Goal: Task Accomplishment & Management: Use online tool/utility

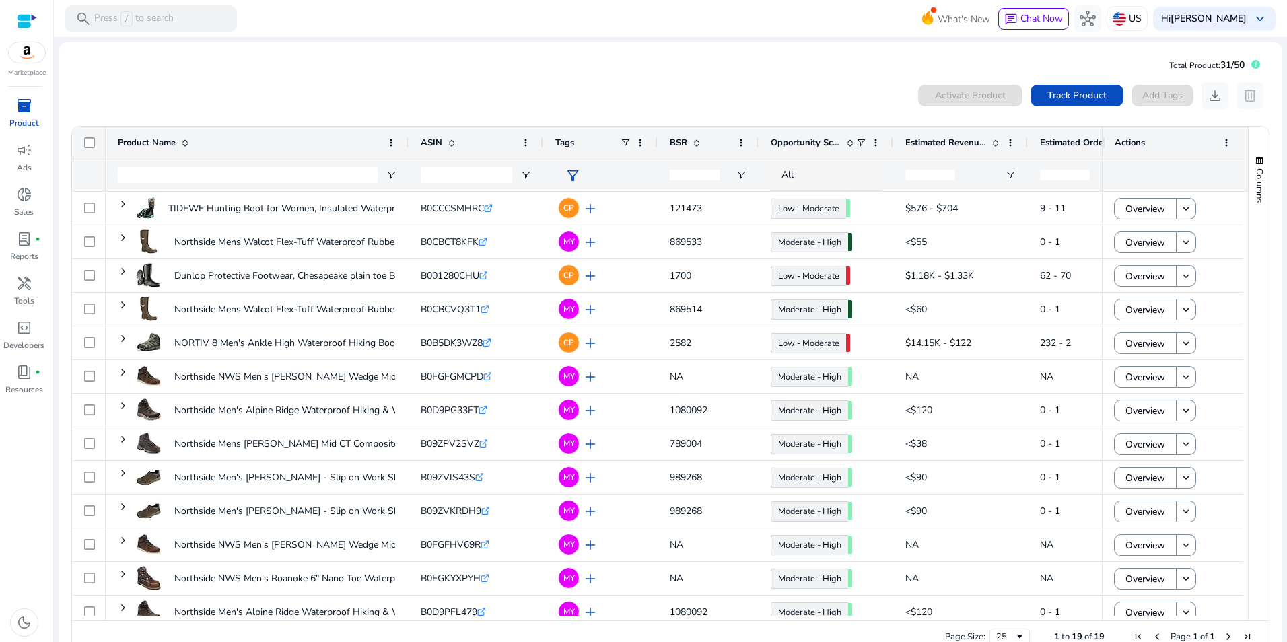
drag, startPoint x: 1097, startPoint y: 141, endPoint x: 1125, endPoint y: 143, distance: 28.3
click at [1125, 143] on div "Actions" at bounding box center [1172, 143] width 141 height 32
drag, startPoint x: 1098, startPoint y: 138, endPoint x: 1120, endPoint y: 136, distance: 22.3
click at [1120, 136] on div "Actions" at bounding box center [1172, 143] width 141 height 32
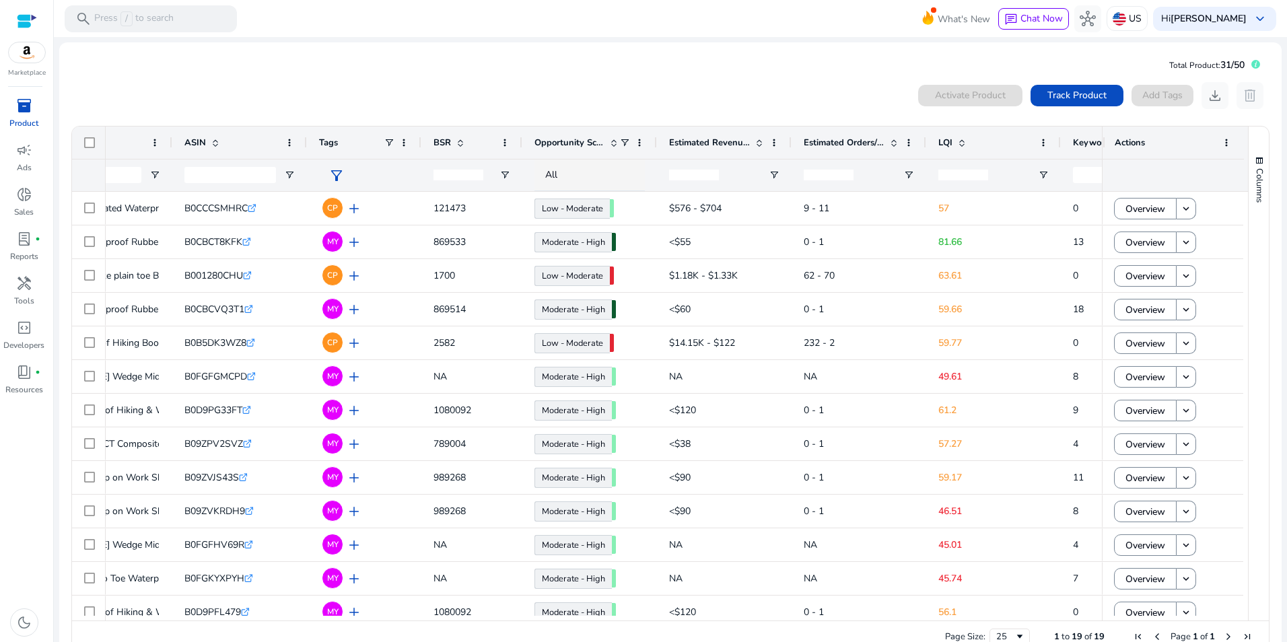
scroll to position [0, 202]
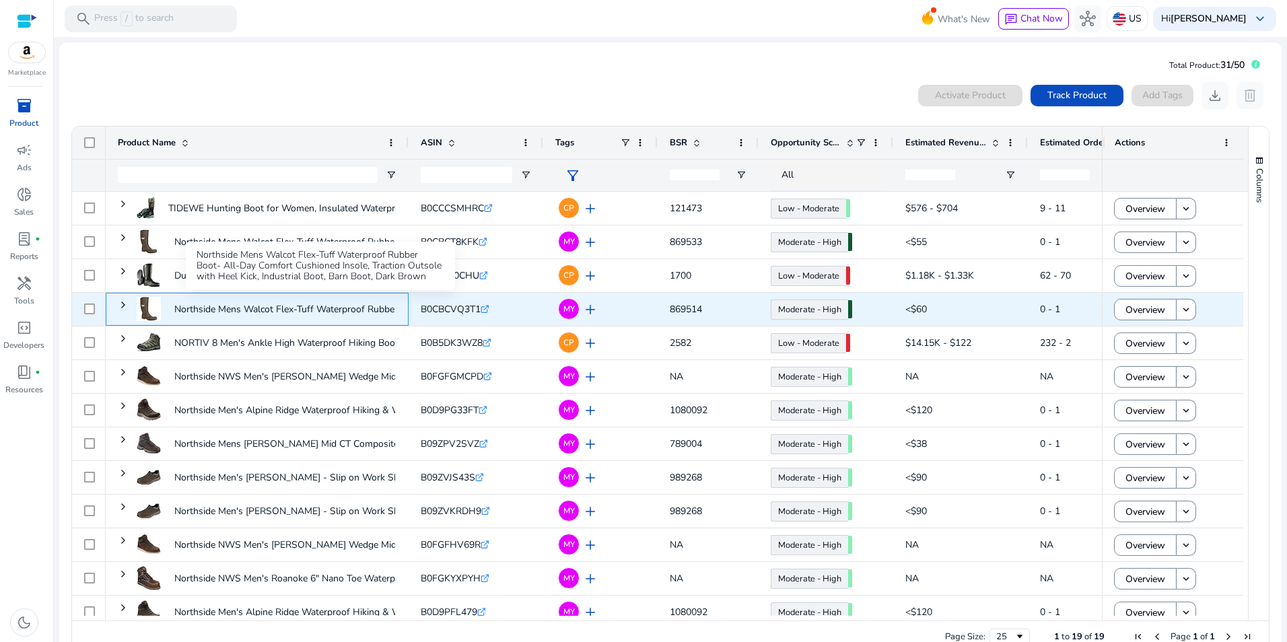
click at [299, 305] on p "Northside Mens Walcot Flex-Tuff Waterproof Rubber Boot- All-Day..." at bounding box center [319, 309] width 291 height 28
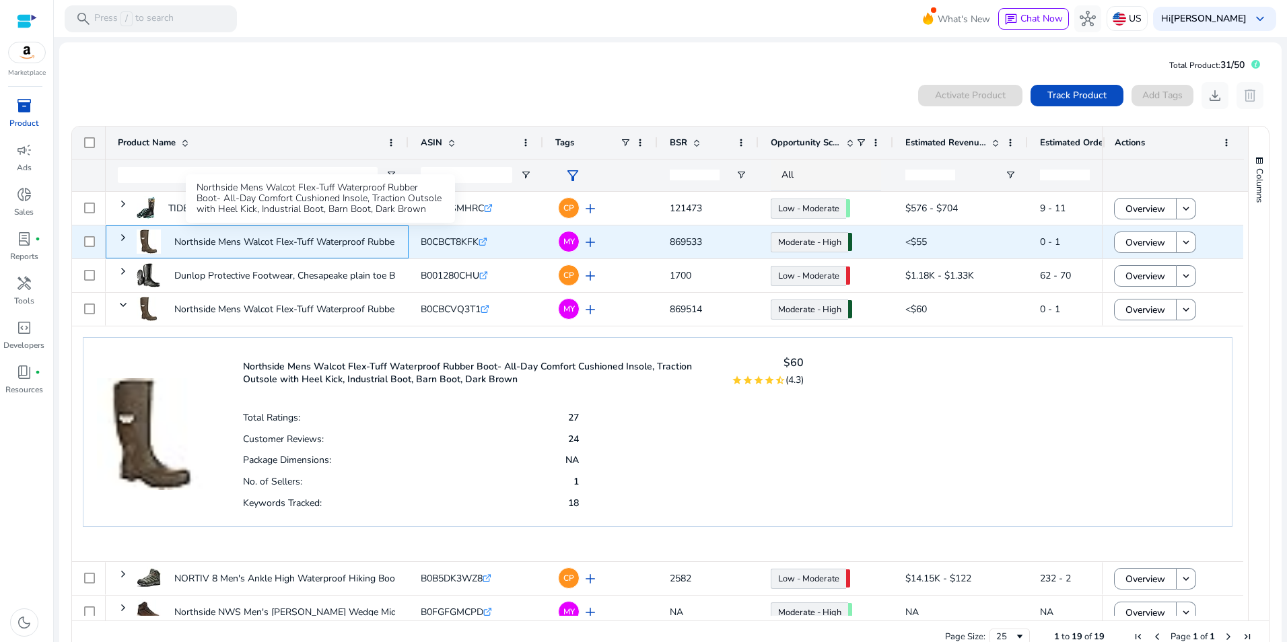
click at [182, 236] on p "Northside Mens Walcot Flex-Tuff Waterproof Rubber Boot- All-Day..." at bounding box center [319, 242] width 291 height 28
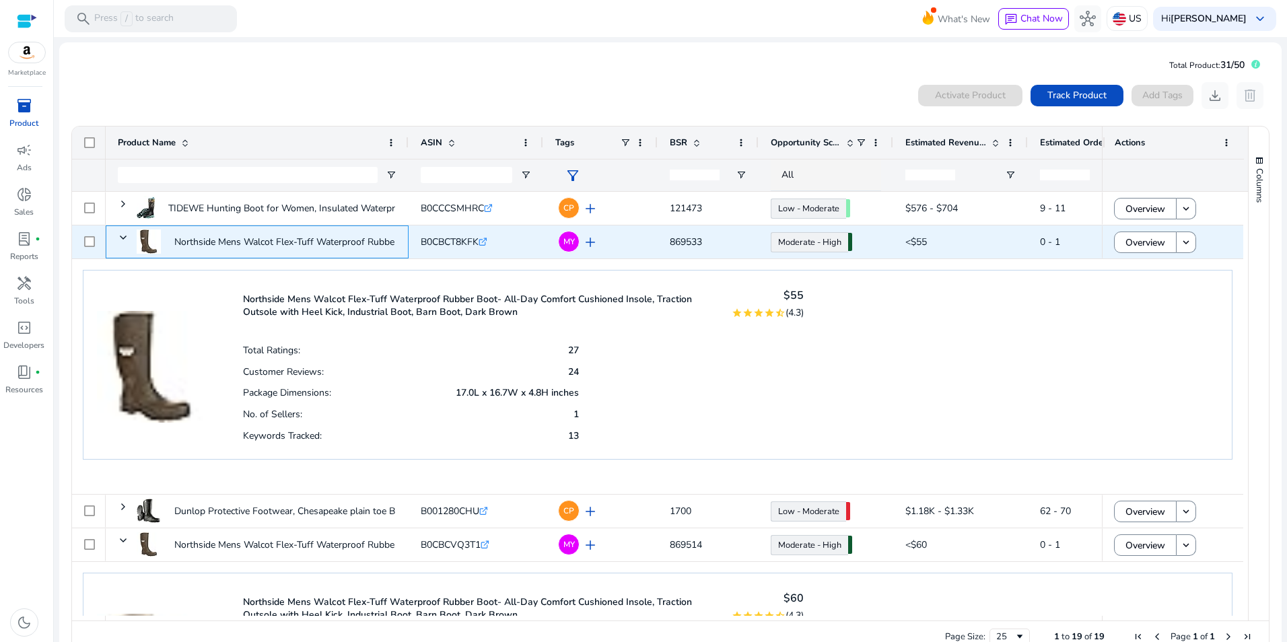
click at [182, 236] on p "Northside Mens Walcot Flex-Tuff Waterproof Rubber Boot- All-Day..." at bounding box center [319, 242] width 291 height 28
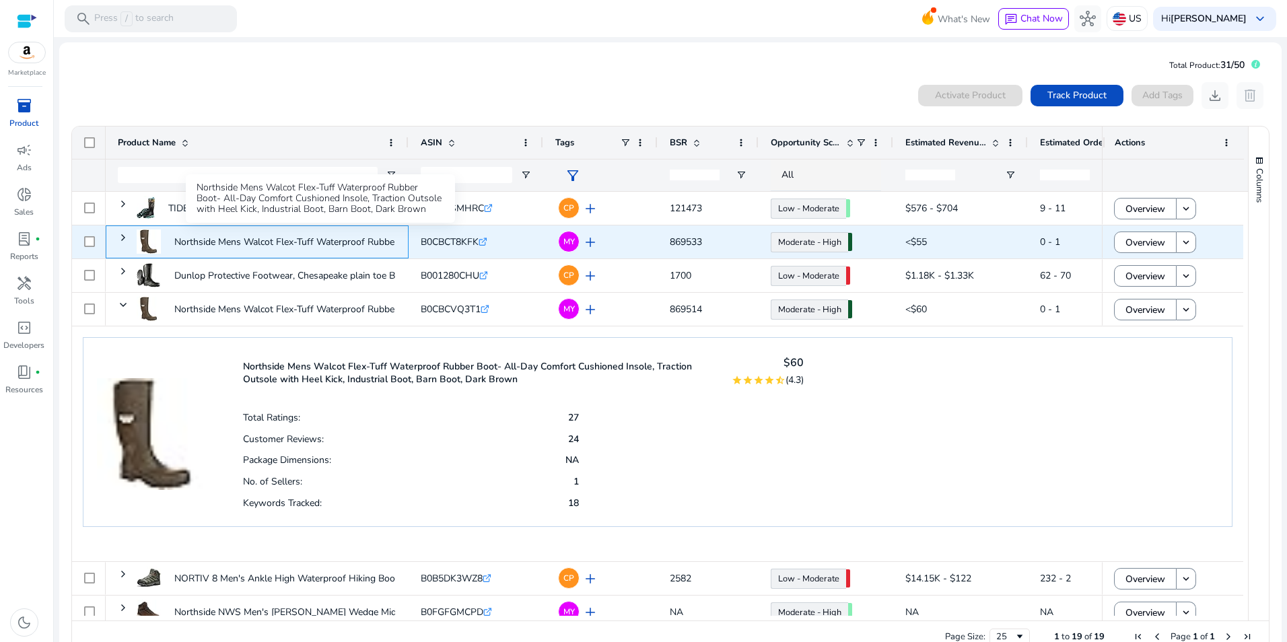
click at [236, 239] on p "Northside Mens Walcot Flex-Tuff Waterproof Rubber Boot- All-Day..." at bounding box center [319, 242] width 291 height 28
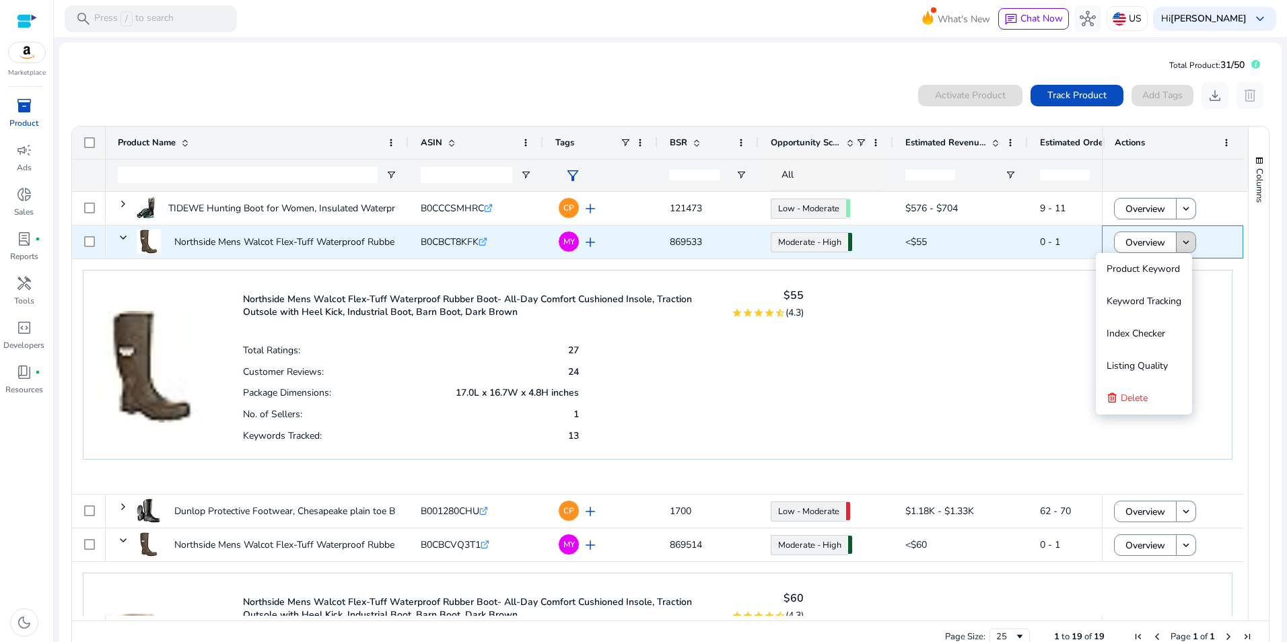
click at [1188, 248] on span at bounding box center [1185, 242] width 19 height 32
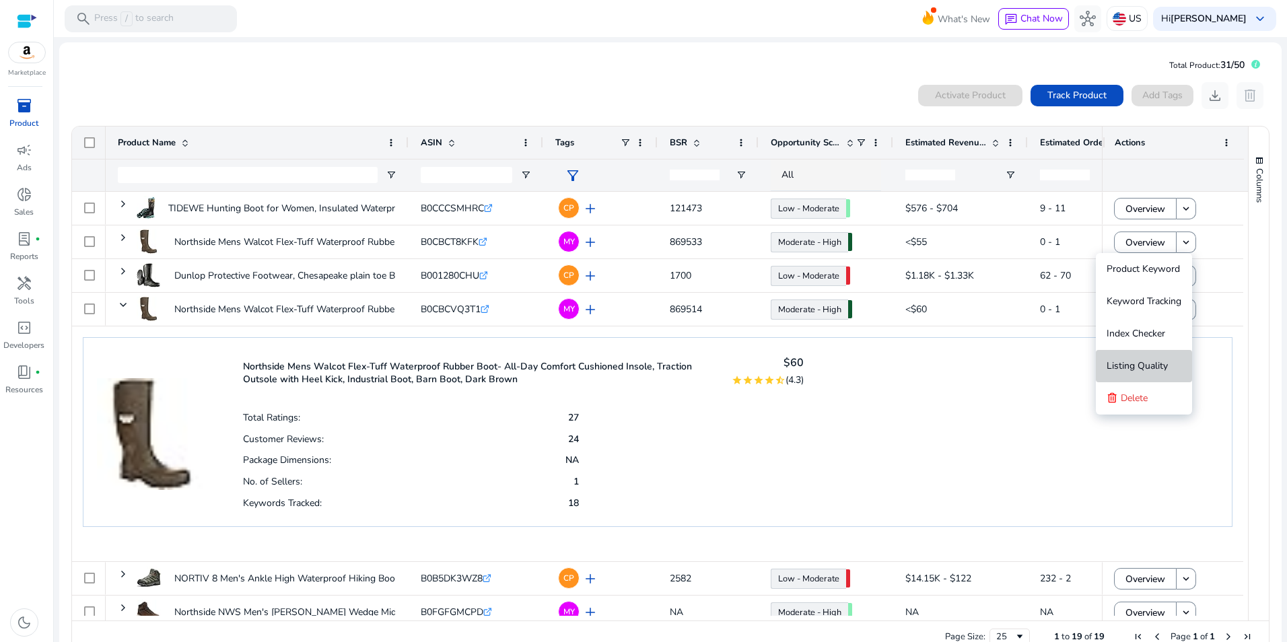
click at [1145, 358] on span "Listing Quality" at bounding box center [1136, 366] width 61 height 27
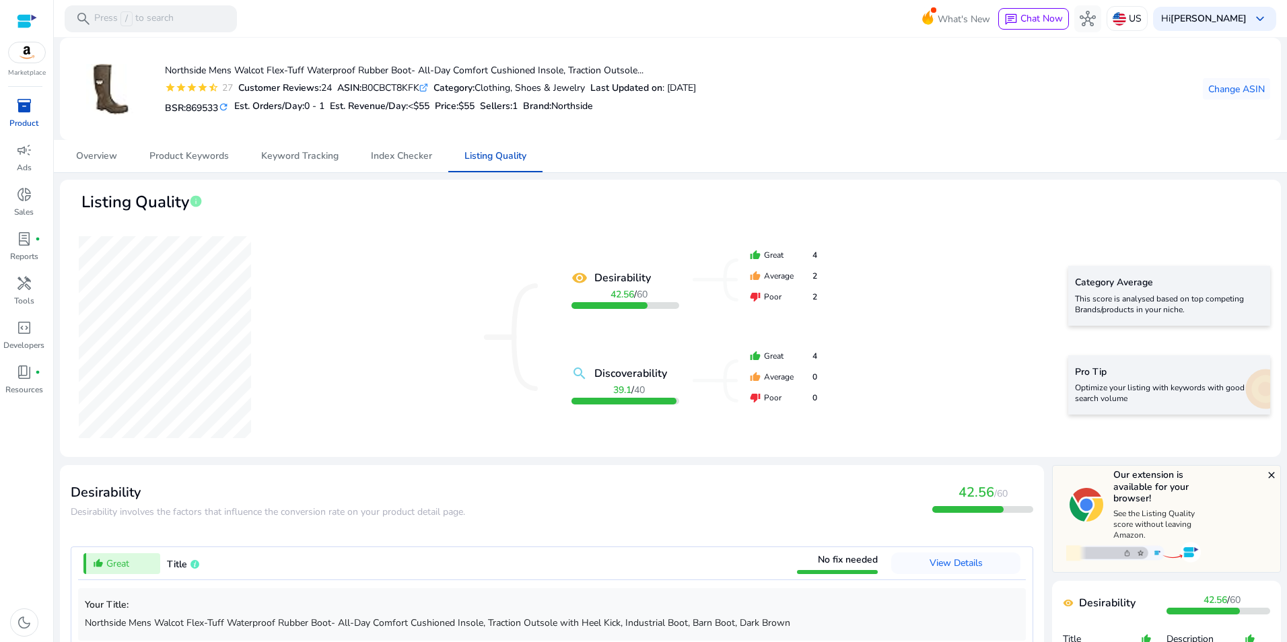
click at [38, 117] on link "inventory_2 Product" at bounding box center [24, 117] width 48 height 44
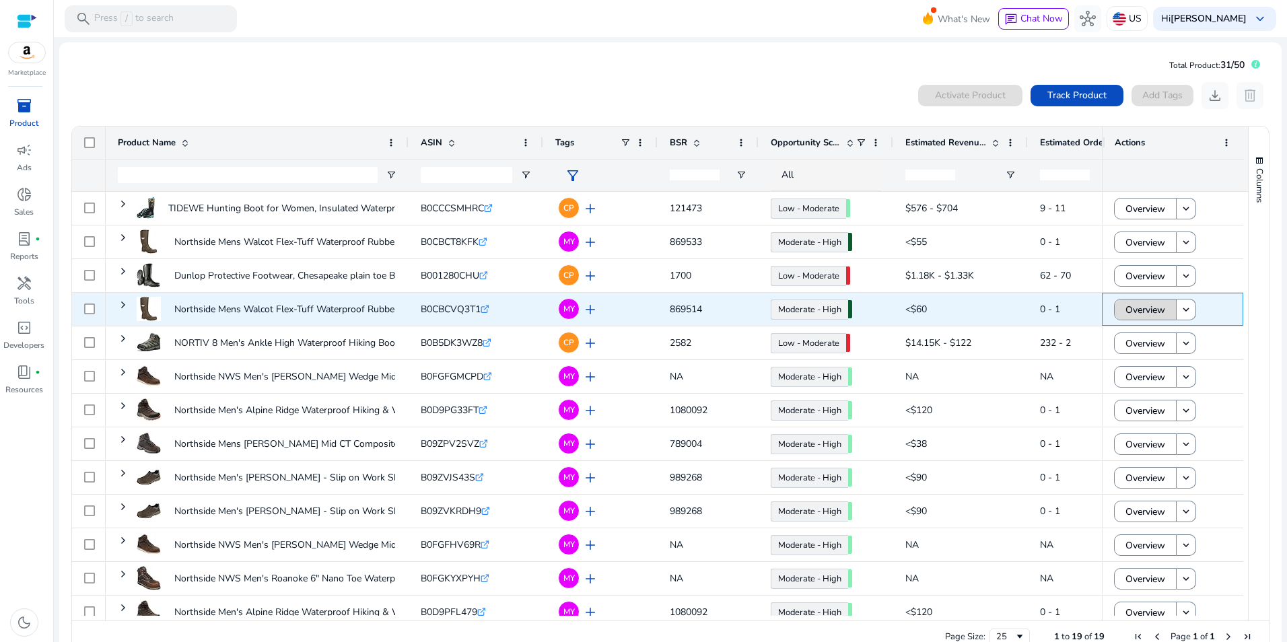
click at [1125, 312] on span "Overview" at bounding box center [1145, 310] width 40 height 28
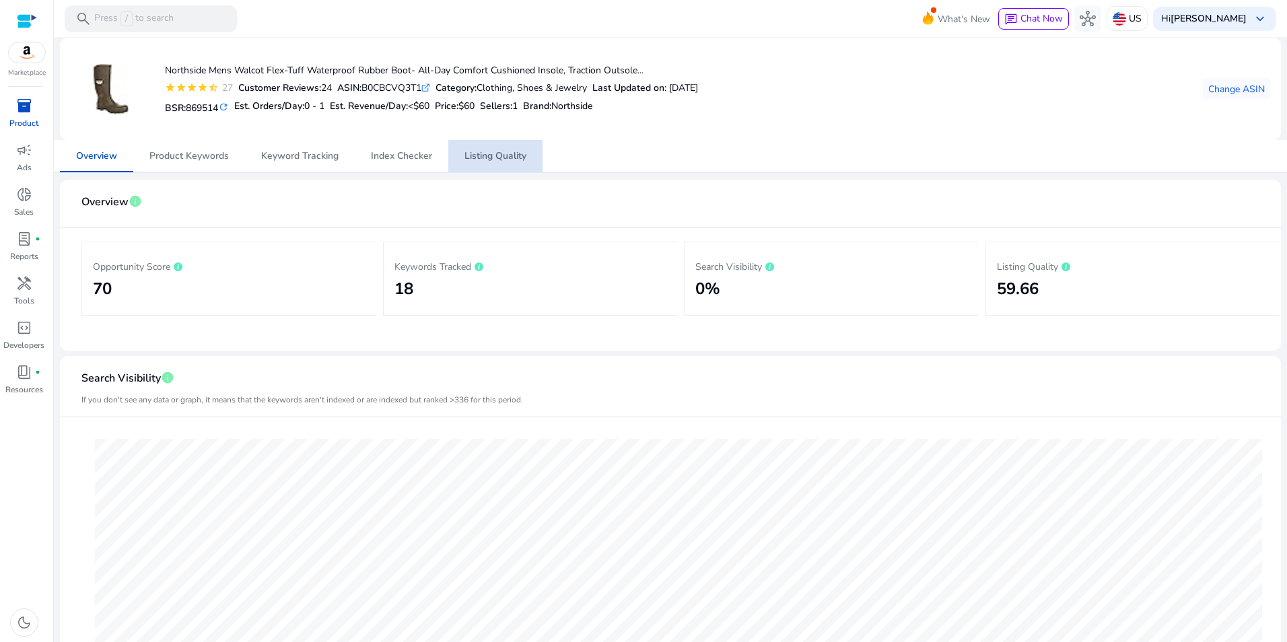
click at [489, 153] on span "Listing Quality" at bounding box center [495, 155] width 62 height 9
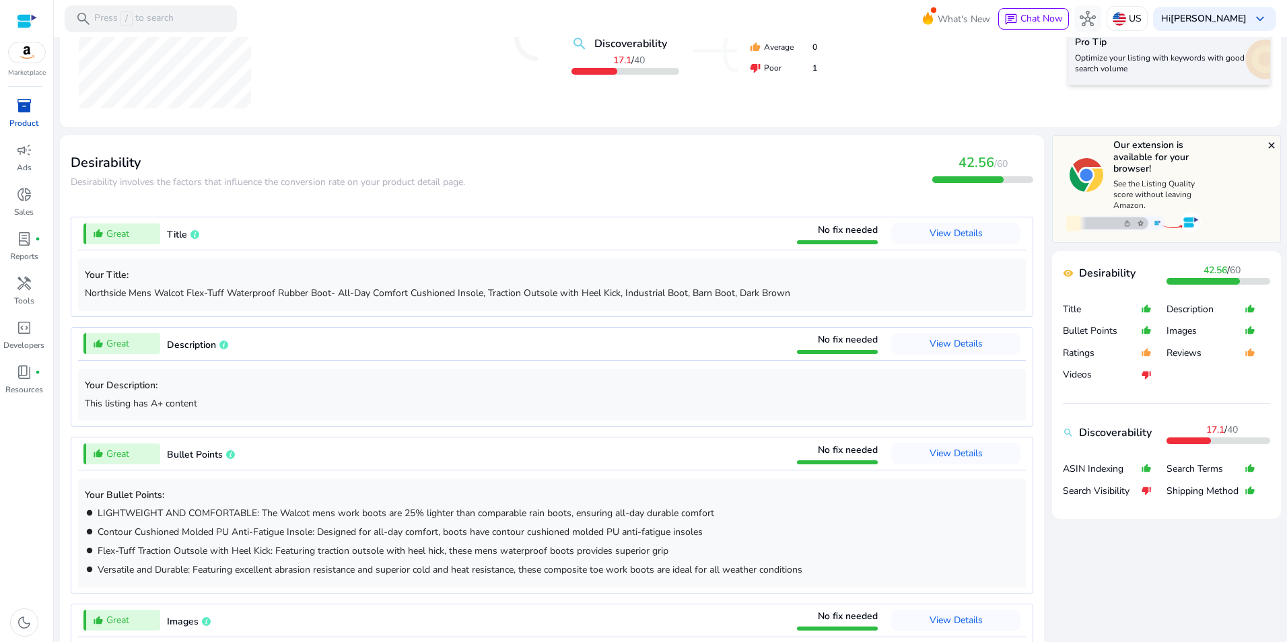
scroll to position [432, 0]
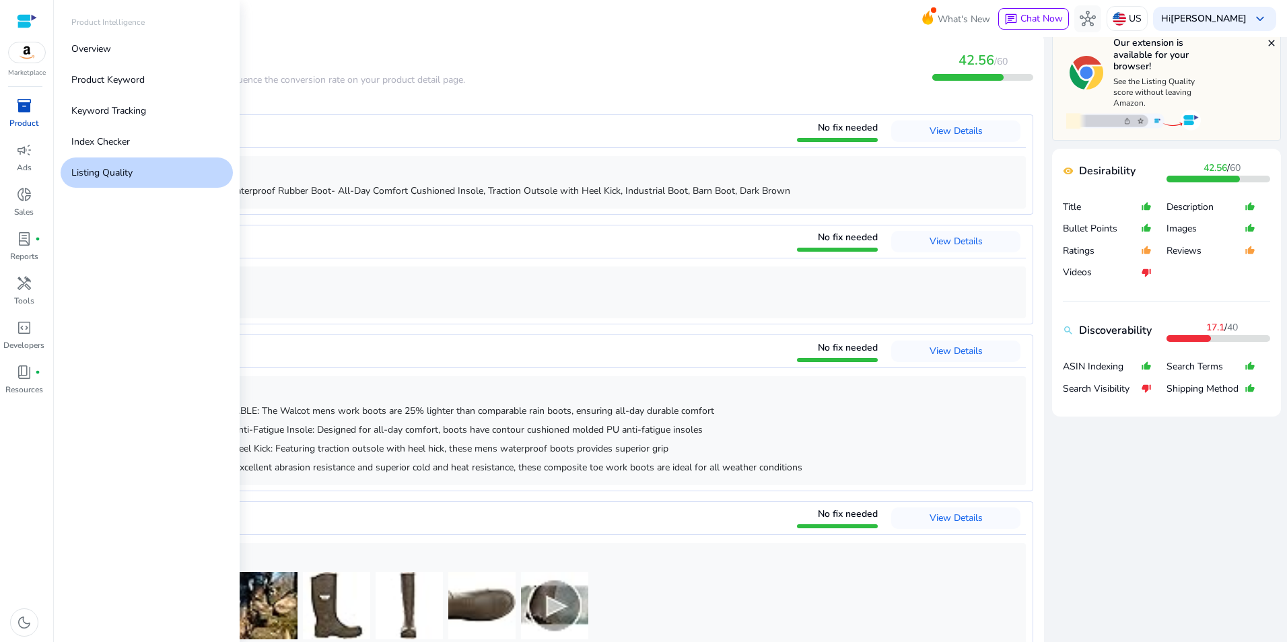
click at [30, 108] on span "inventory_2" at bounding box center [24, 106] width 16 height 16
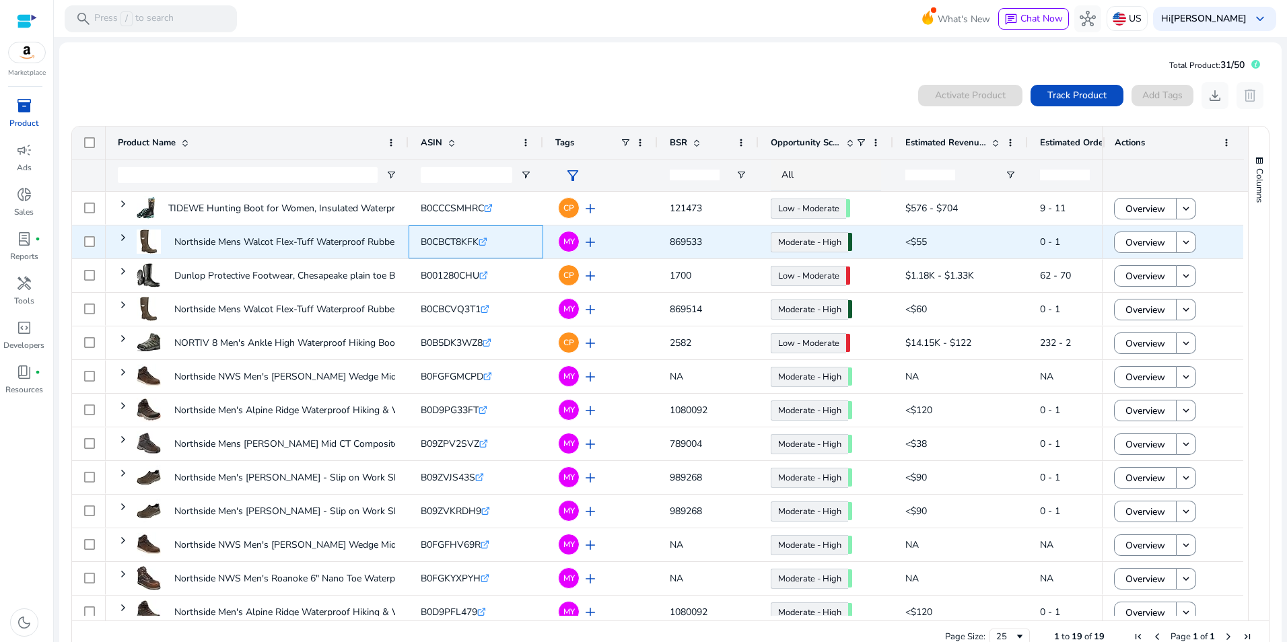
click at [453, 241] on span "B0CBCT8KFK" at bounding box center [450, 242] width 58 height 13
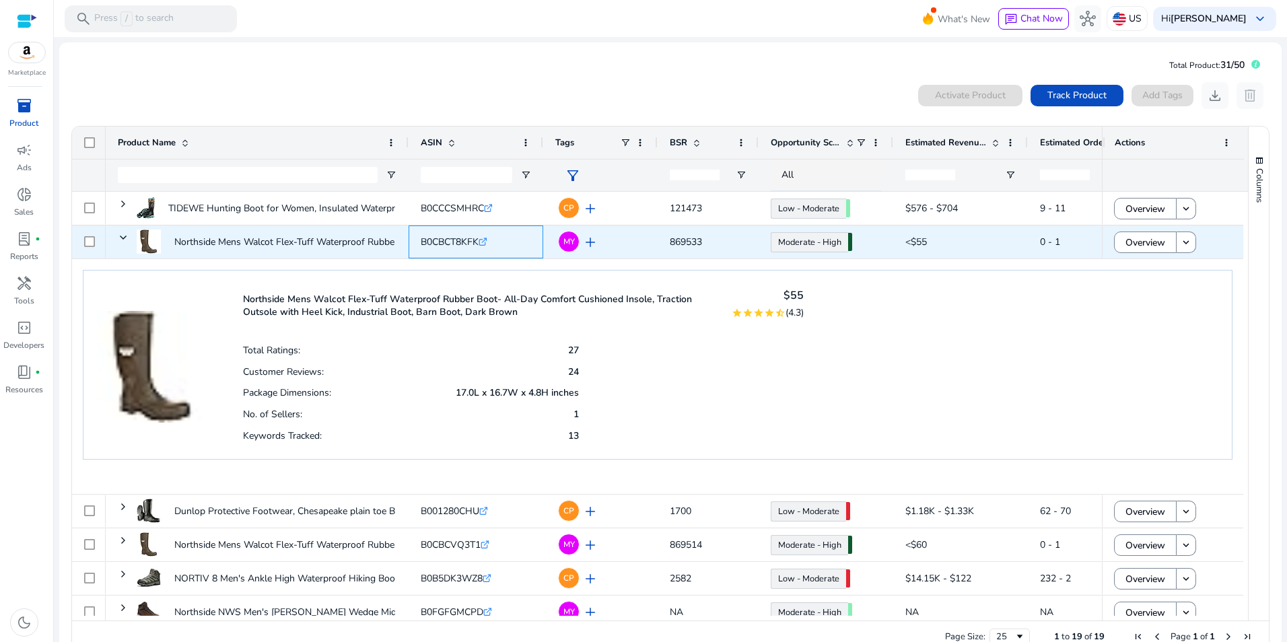
click at [453, 241] on span "B0CBCT8KFK" at bounding box center [450, 242] width 58 height 13
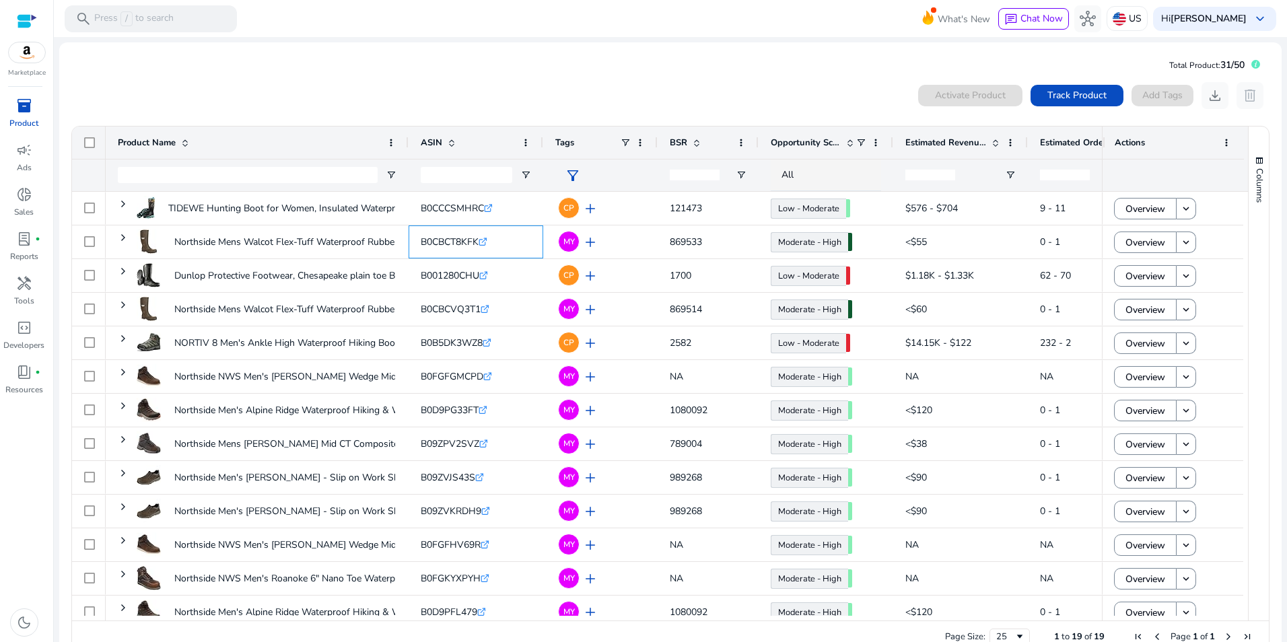
copy span "B0CBCT8KFK"
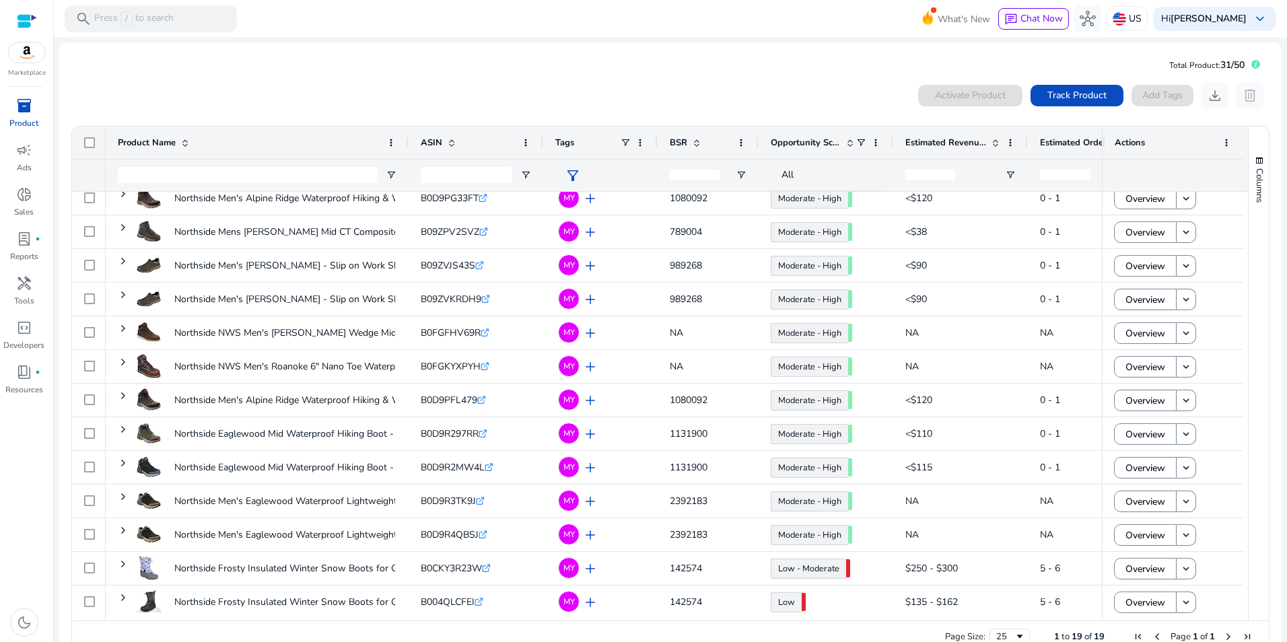
scroll to position [215, 0]
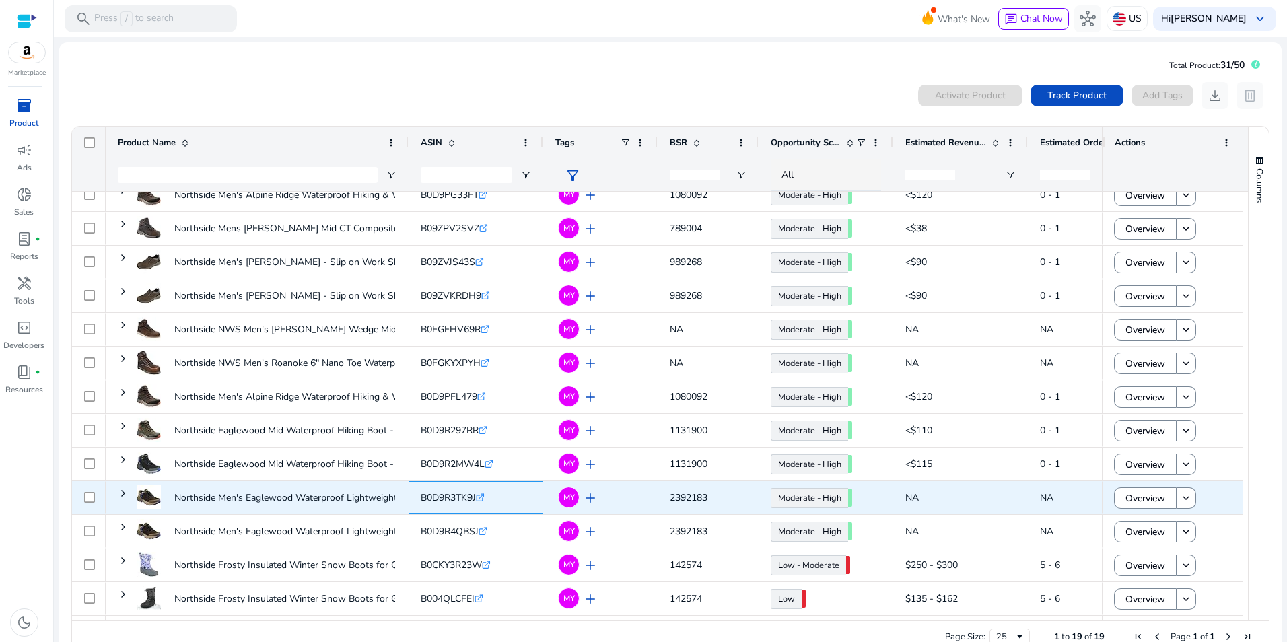
click at [437, 493] on span "B0D9R3TK9J" at bounding box center [448, 497] width 55 height 13
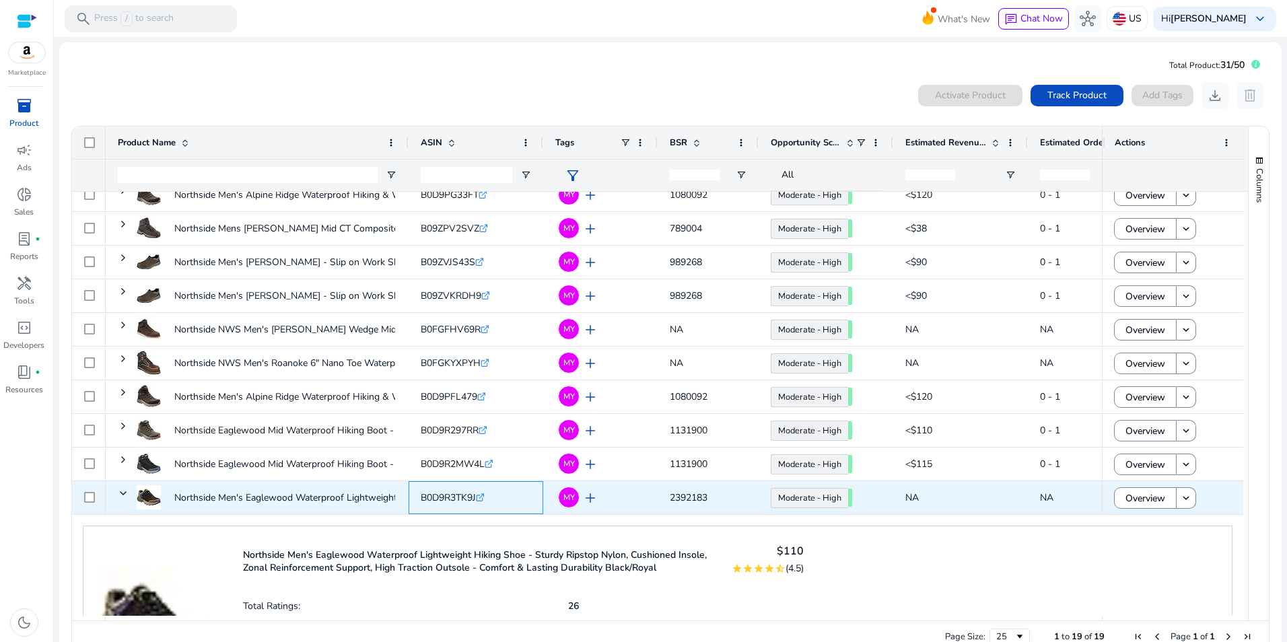
click at [444, 495] on span "B0D9R3TK9J" at bounding box center [448, 497] width 55 height 13
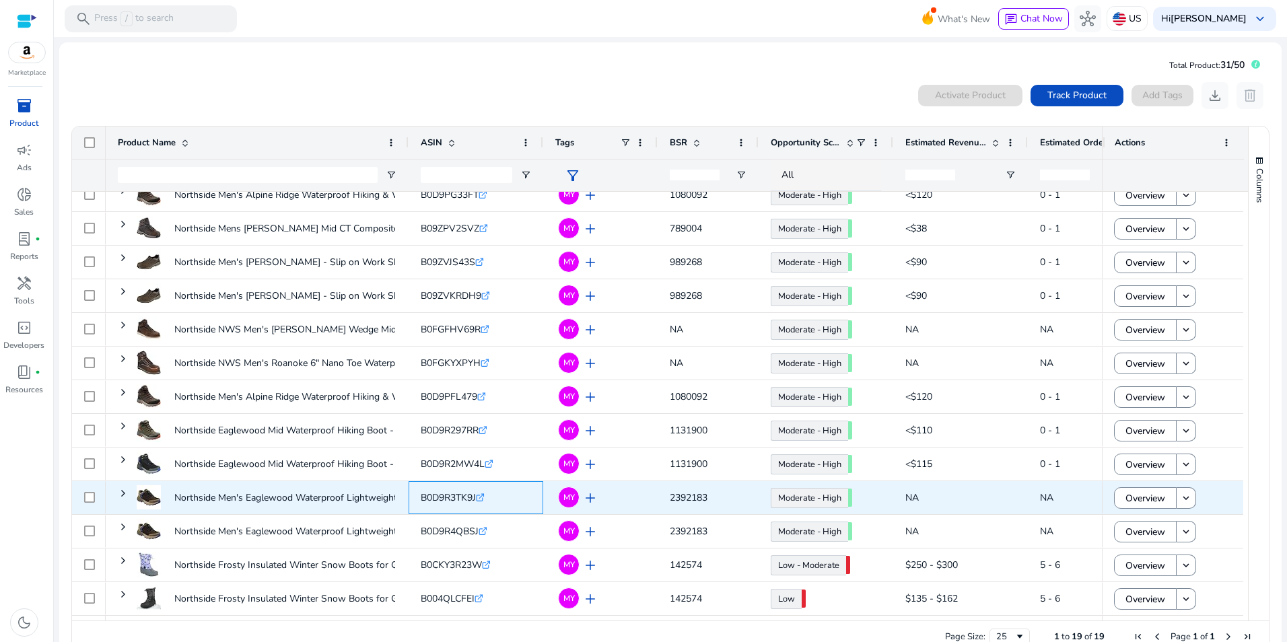
click at [444, 495] on span "B0D9R3TK9J" at bounding box center [448, 497] width 55 height 13
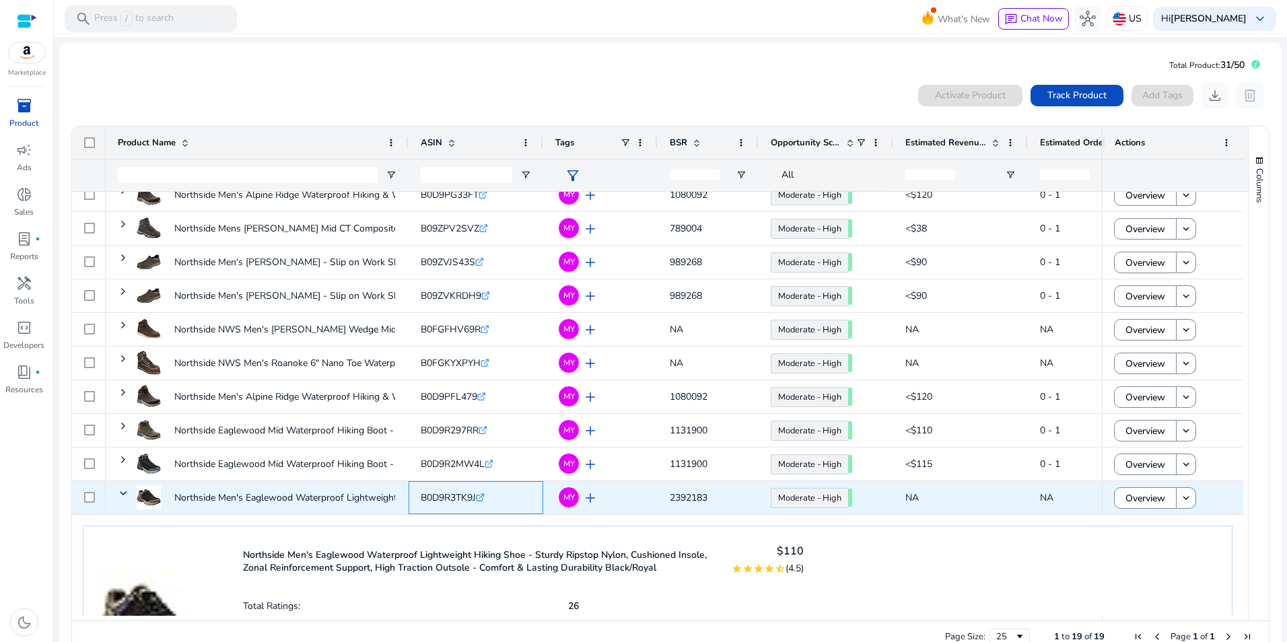
click at [444, 495] on span "B0D9R3TK9J" at bounding box center [448, 497] width 55 height 13
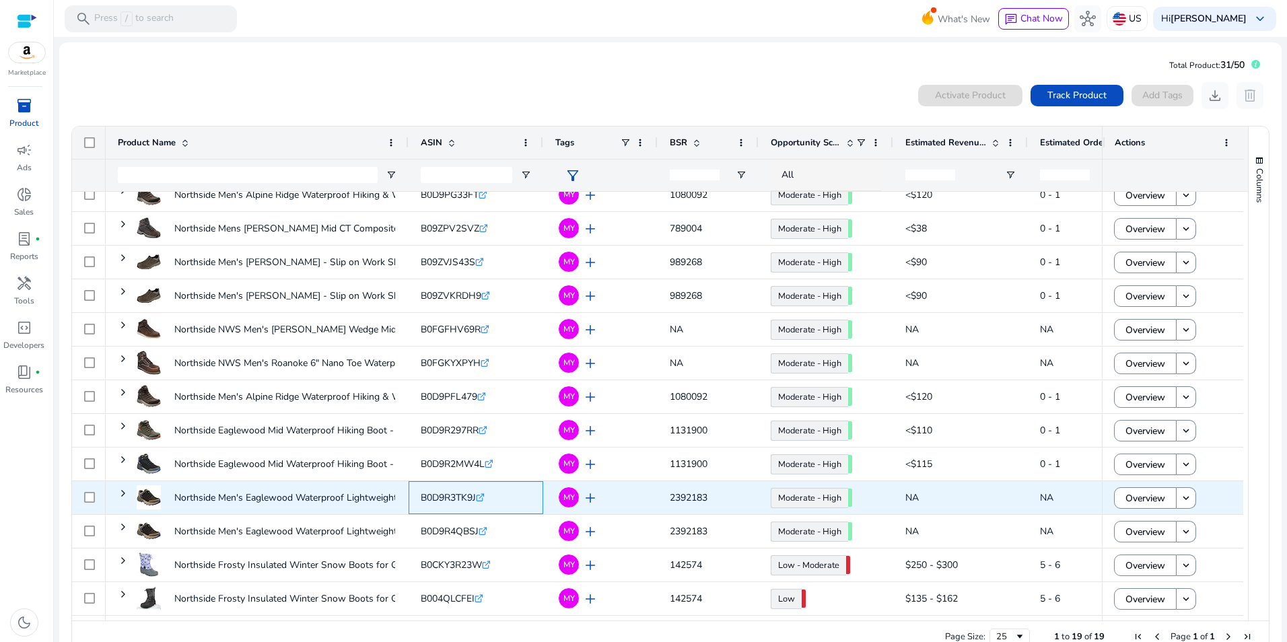
click at [444, 495] on span "B0D9R3TK9J" at bounding box center [448, 497] width 55 height 13
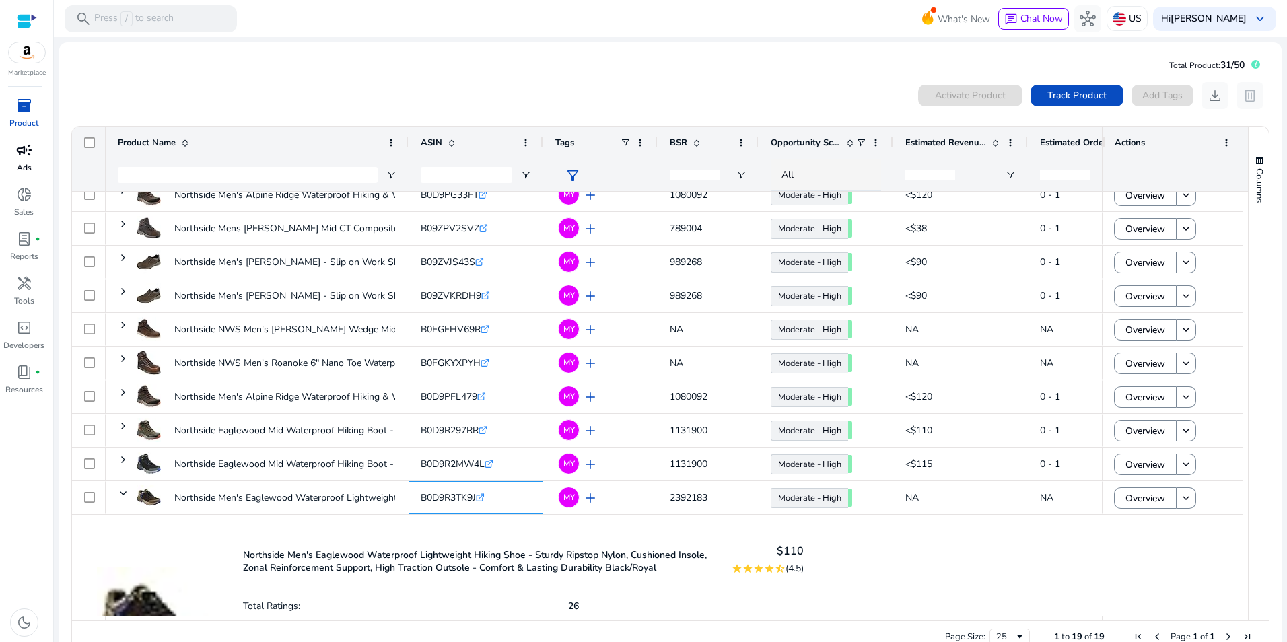
copy span "B0D9R3TK9J"
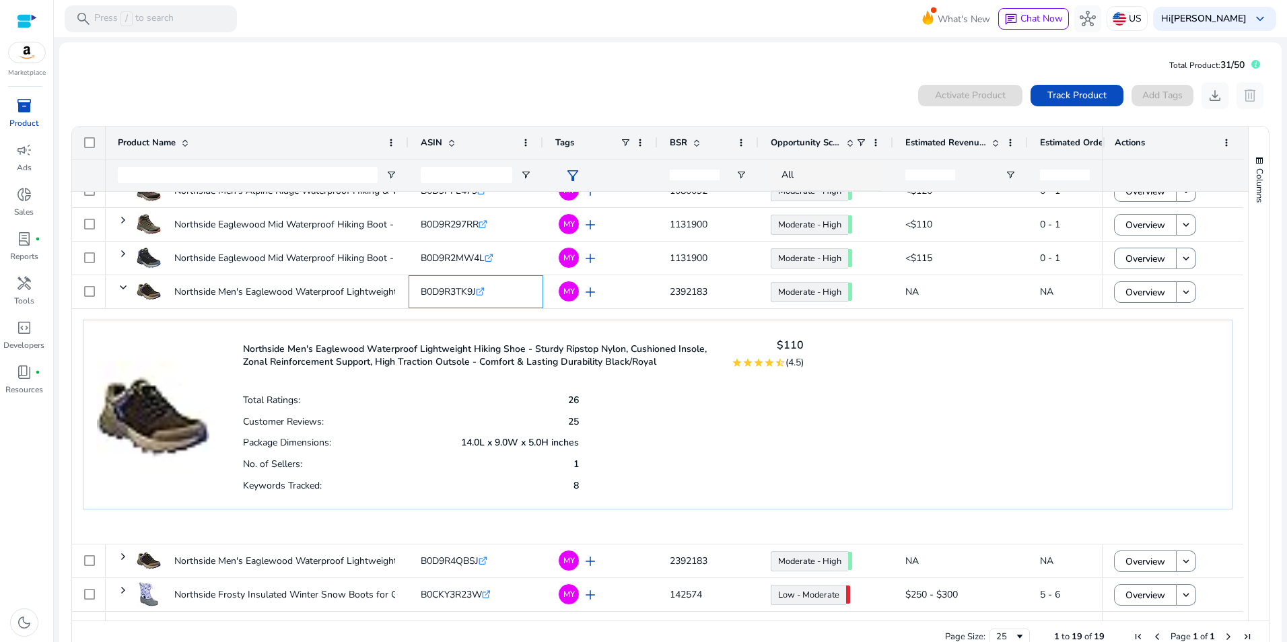
scroll to position [0, 0]
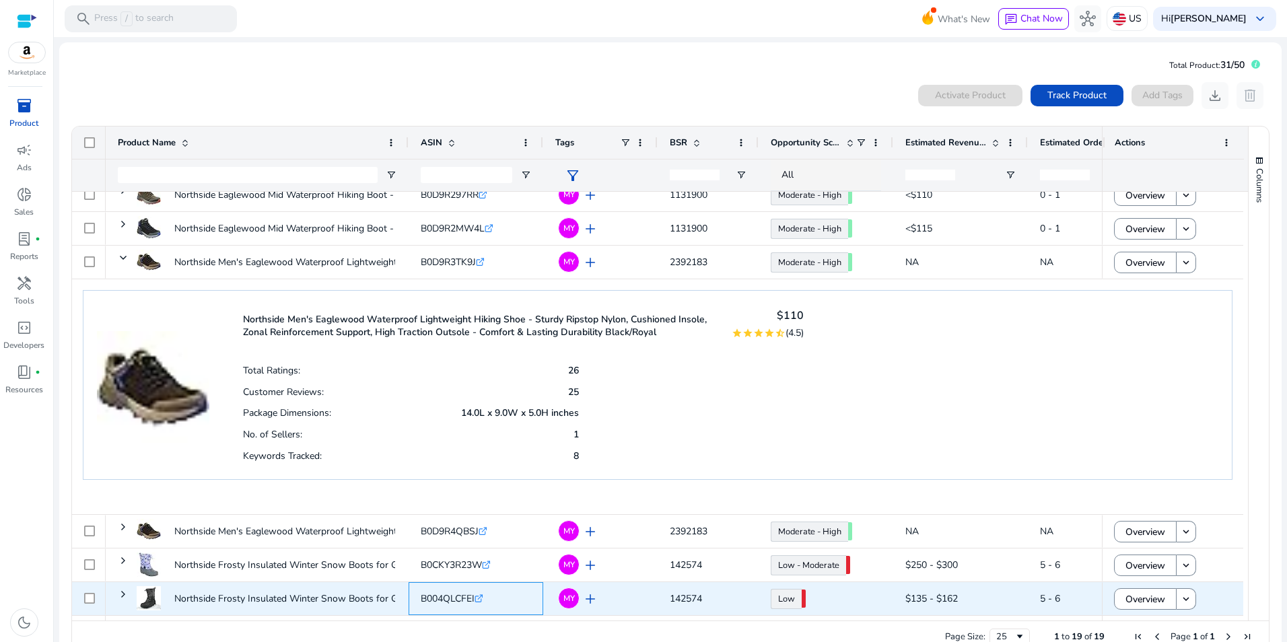
click at [456, 599] on span "B004QLCFEI" at bounding box center [448, 598] width 54 height 13
click at [452, 592] on span "B004QLCFEI" at bounding box center [448, 598] width 54 height 13
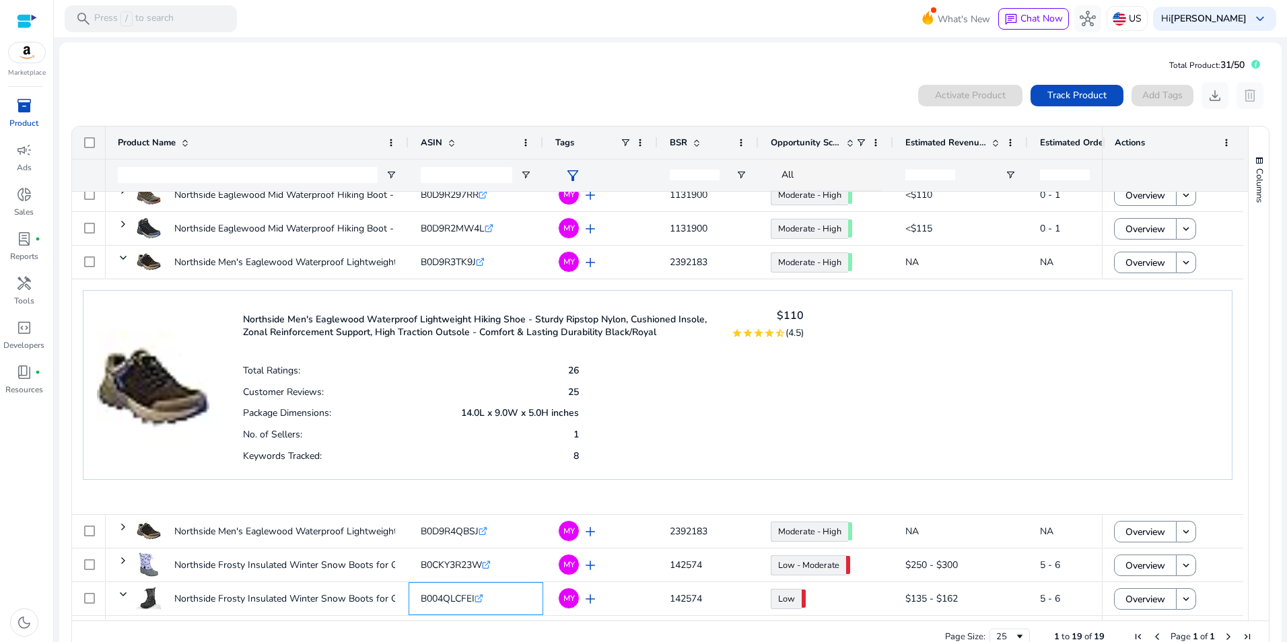
copy span "B004QLCFEI"
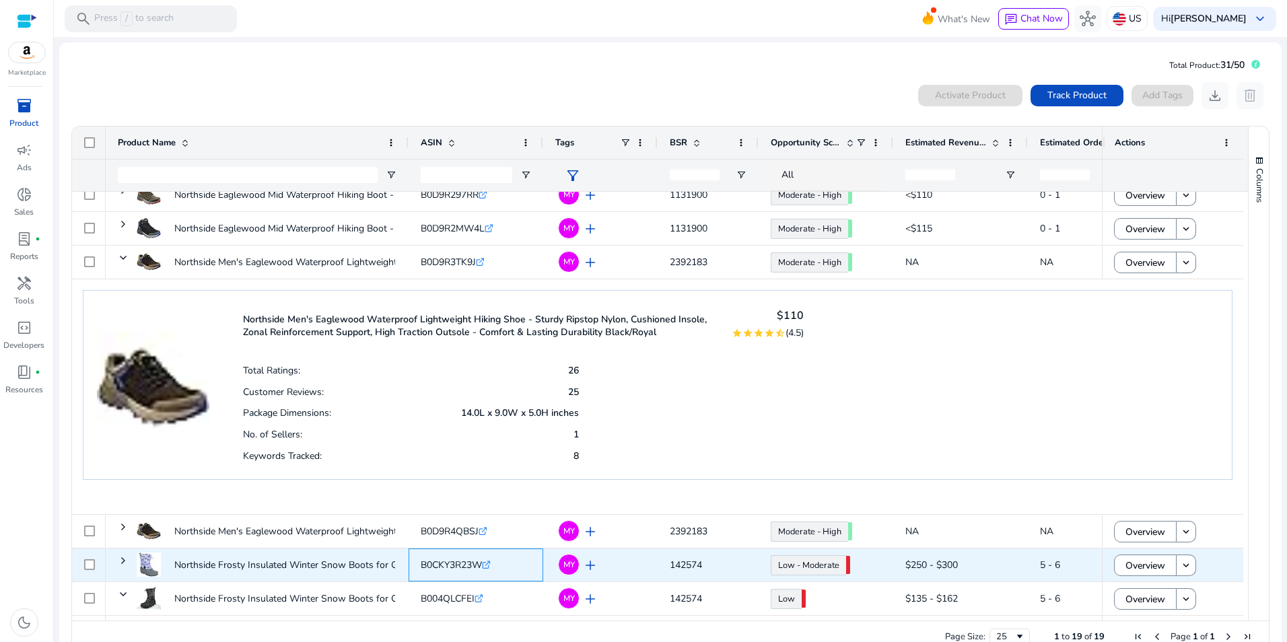
click at [454, 565] on span "B0CKY3R23W" at bounding box center [451, 565] width 61 height 13
copy span "B0CKY3R23W"
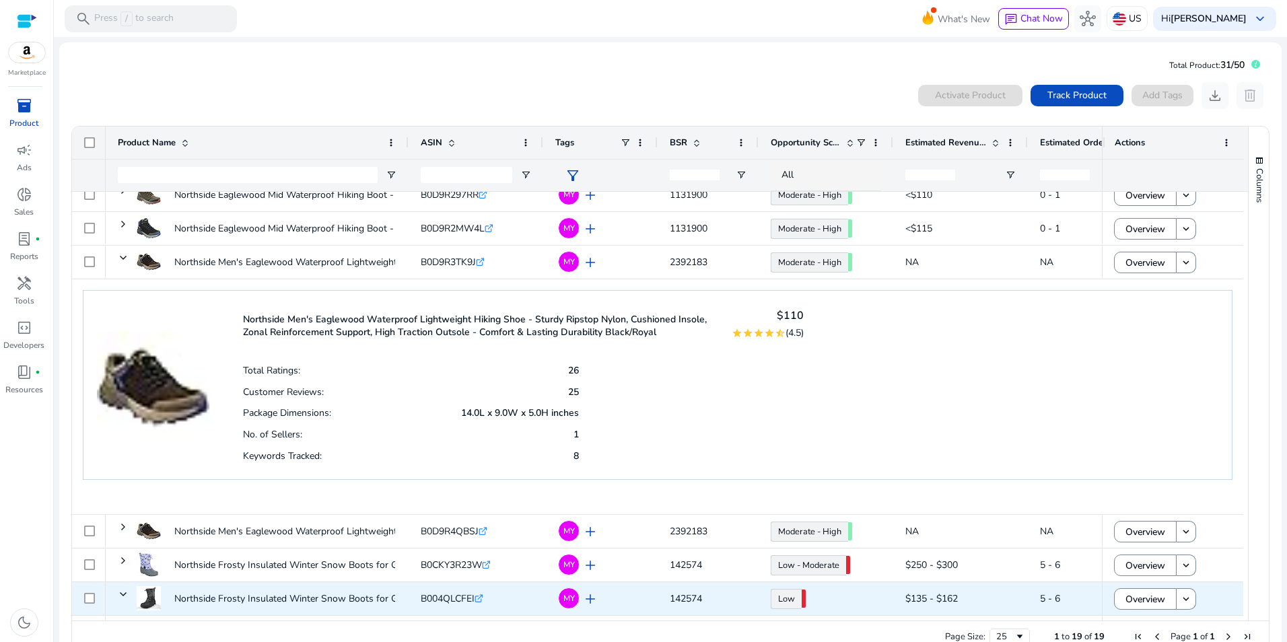
click at [464, 605] on div "B004QLCFEI .st0{fill:#2c8af8}" at bounding box center [452, 599] width 63 height 28
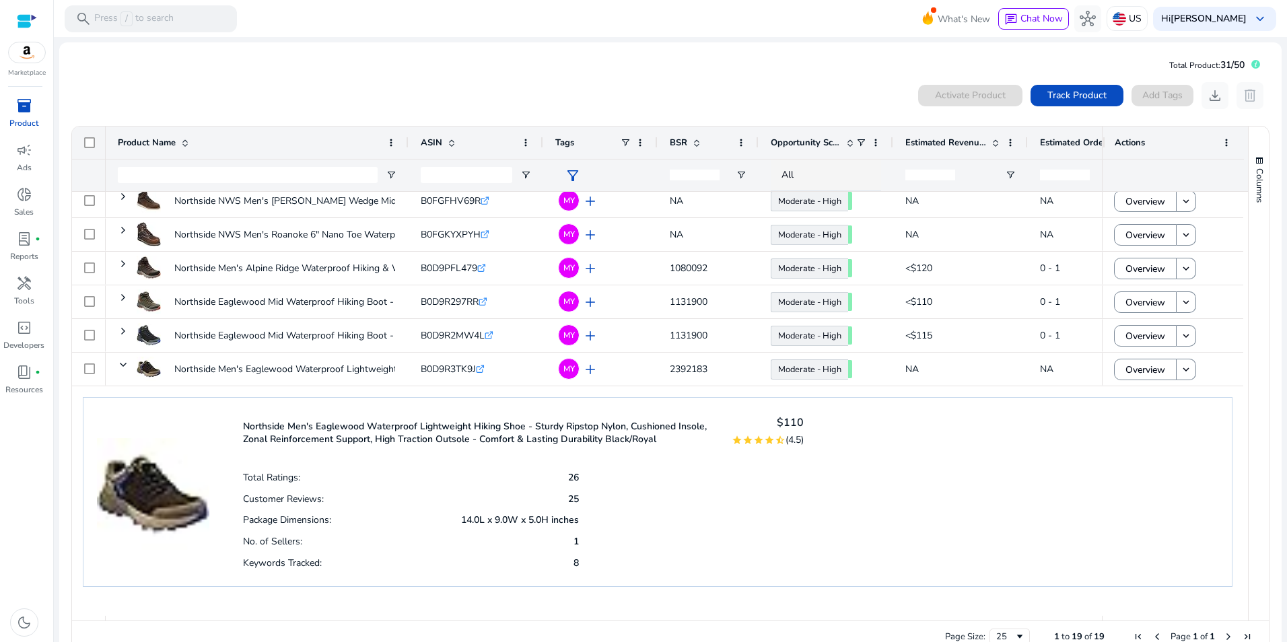
scroll to position [335, 0]
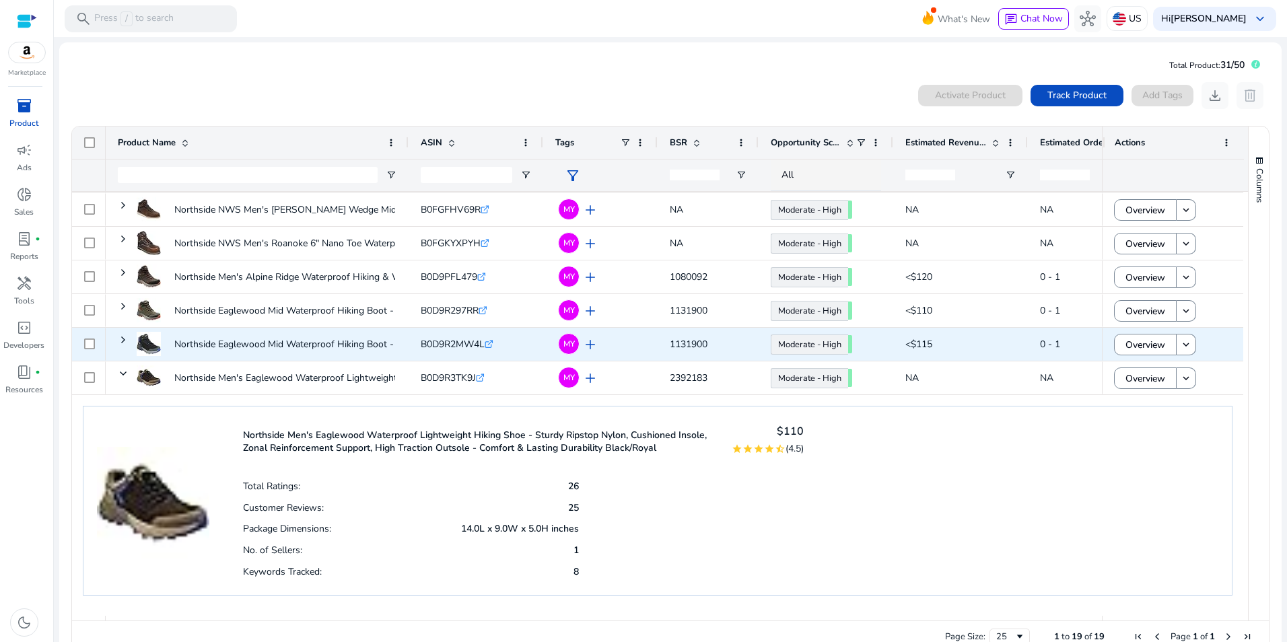
click at [465, 339] on span "B0D9R2MW4L" at bounding box center [453, 344] width 64 height 13
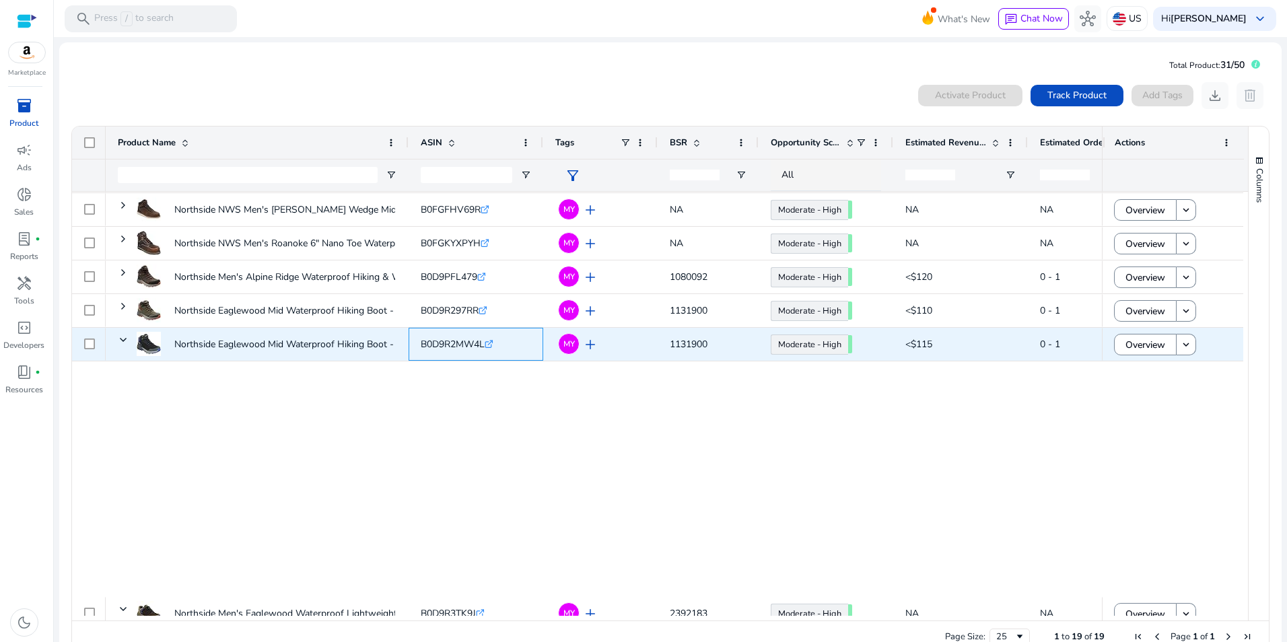
click at [465, 339] on span "B0D9R2MW4L" at bounding box center [453, 344] width 64 height 13
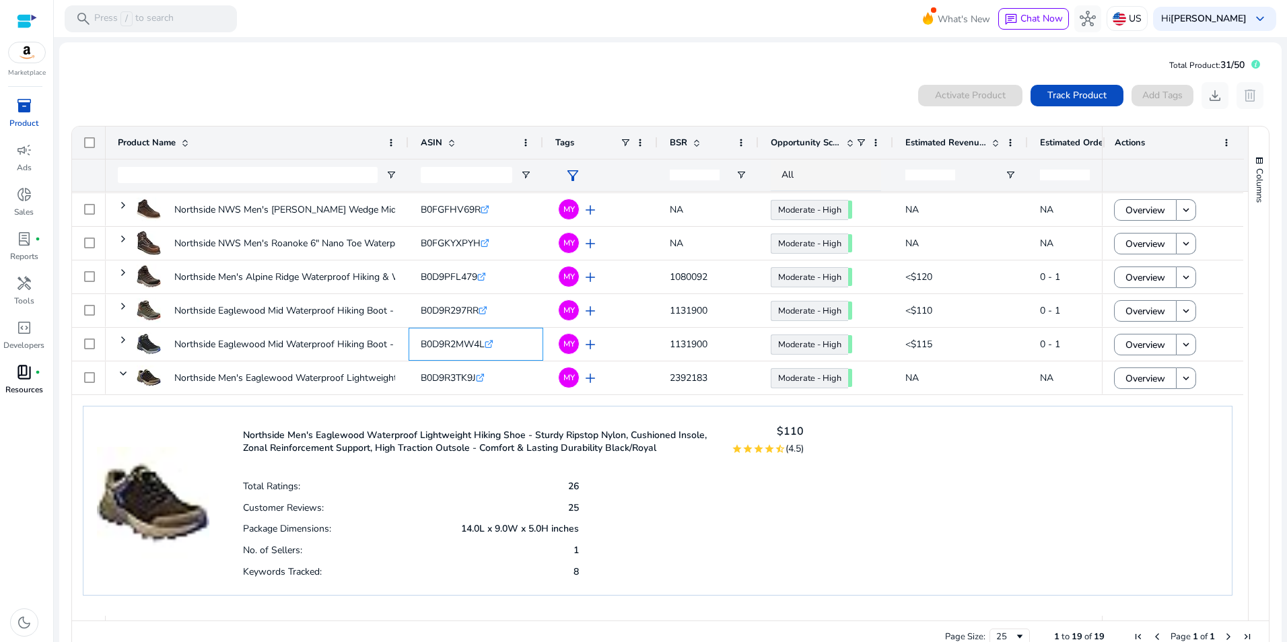
copy span "B0D9R2MW4L"
click at [299, 96] on div "0 products selected Activate Product Track Product Add Tags download delete" at bounding box center [670, 95] width 1199 height 27
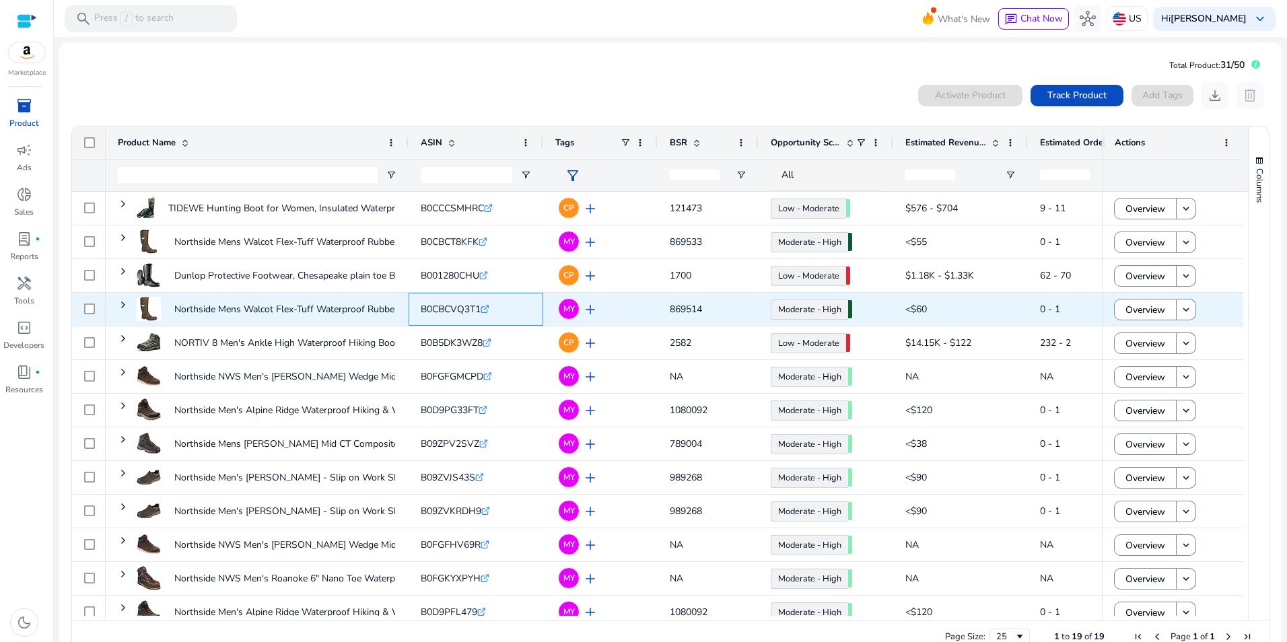
click at [466, 307] on span "B0CBCVQ3T1" at bounding box center [451, 309] width 60 height 13
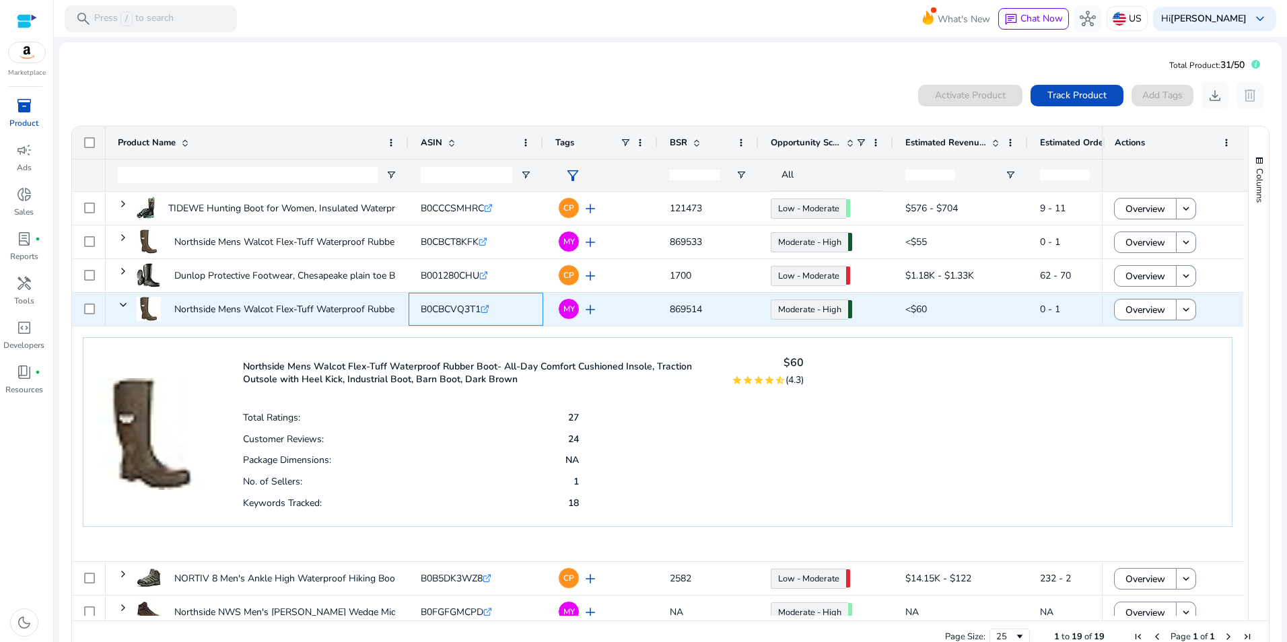
click at [466, 307] on span "B0CBCVQ3T1" at bounding box center [451, 309] width 60 height 13
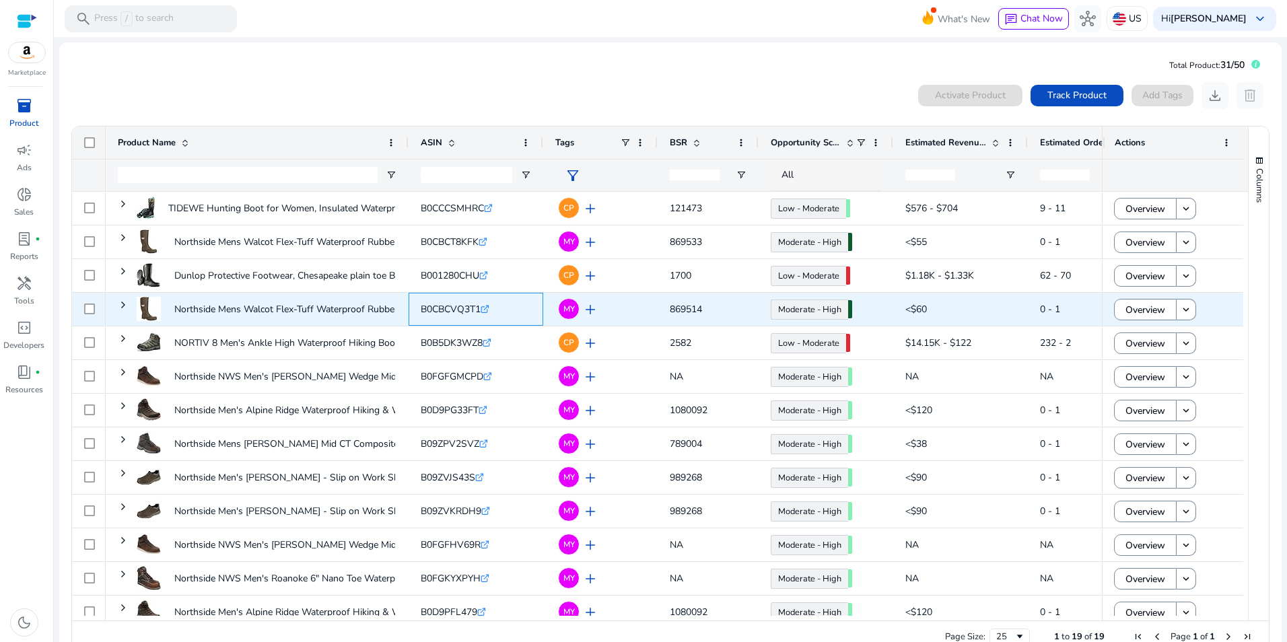
copy span "B0CBCVQ3T1"
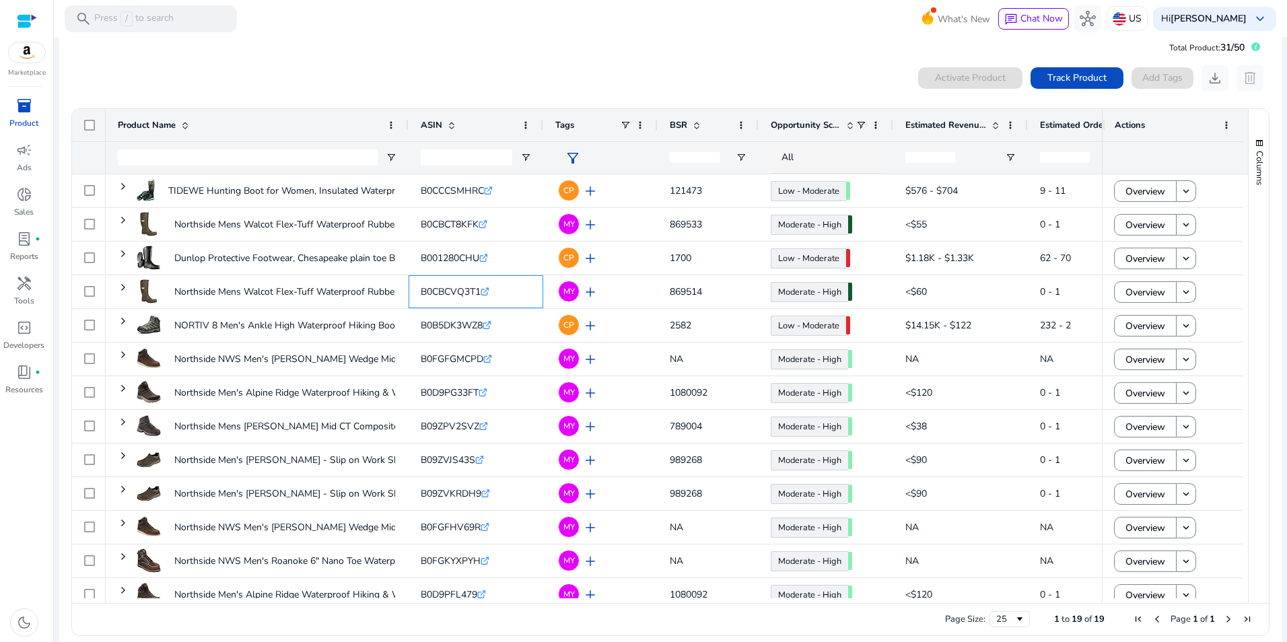
scroll to position [30, 0]
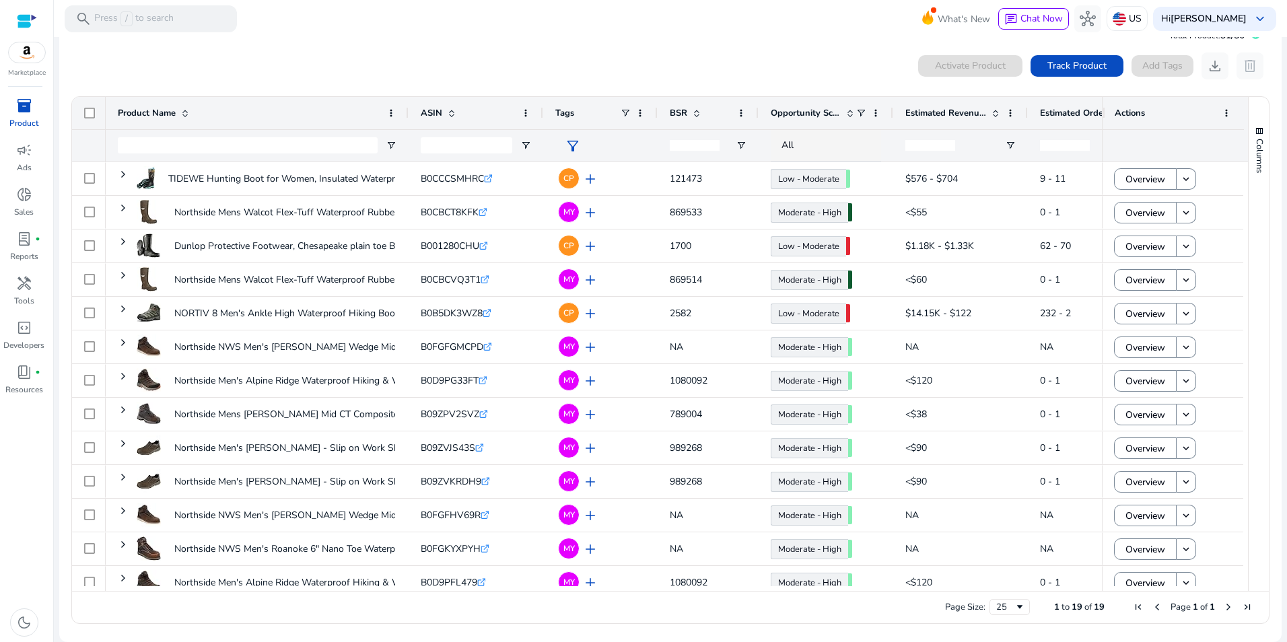
click at [295, 69] on div "0 products selected Activate Product Track Product Add Tags download delete" at bounding box center [670, 65] width 1199 height 27
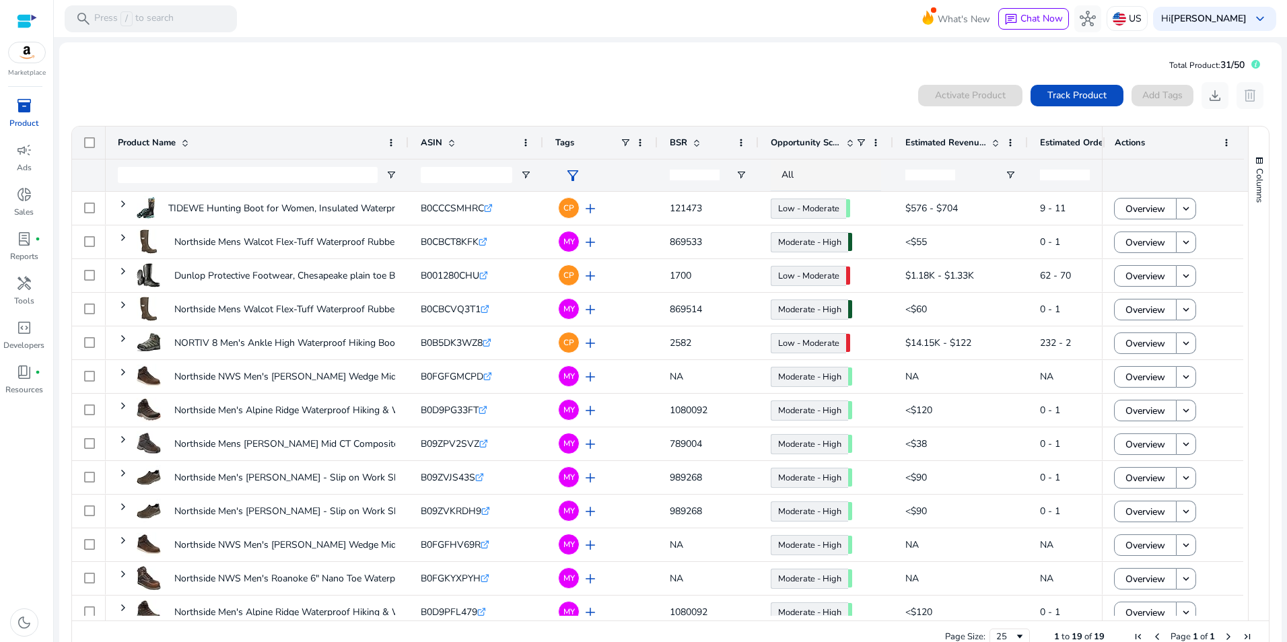
scroll to position [30, 0]
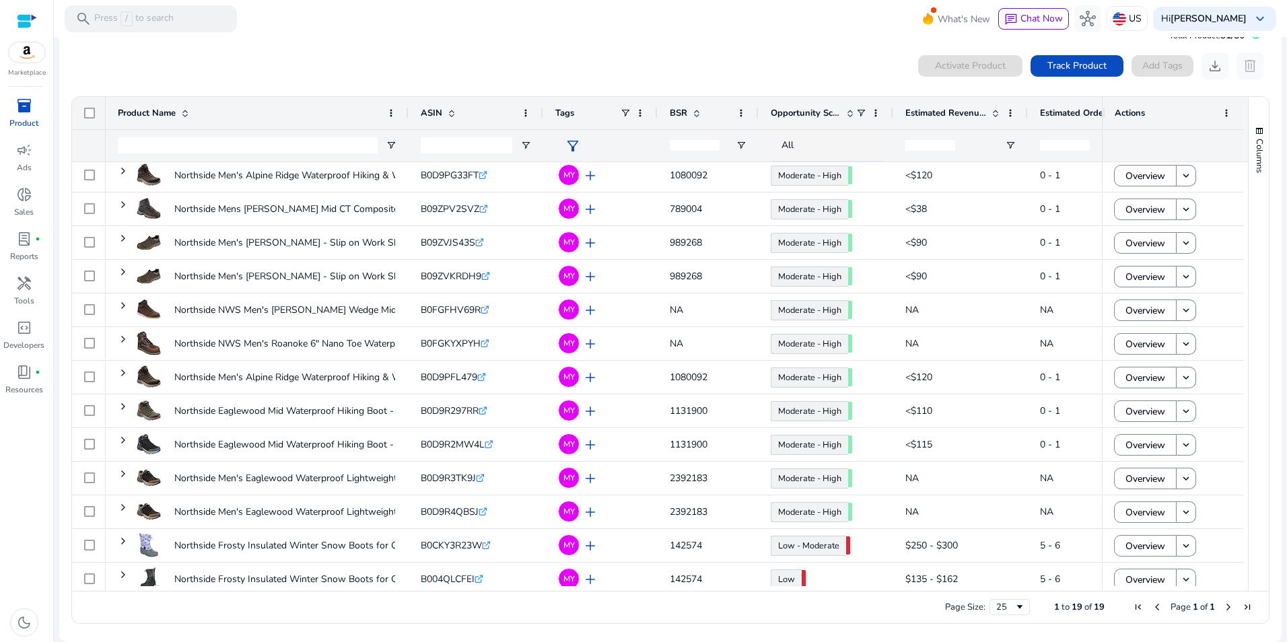
scroll to position [215, 0]
